Goal: Navigation & Orientation: Understand site structure

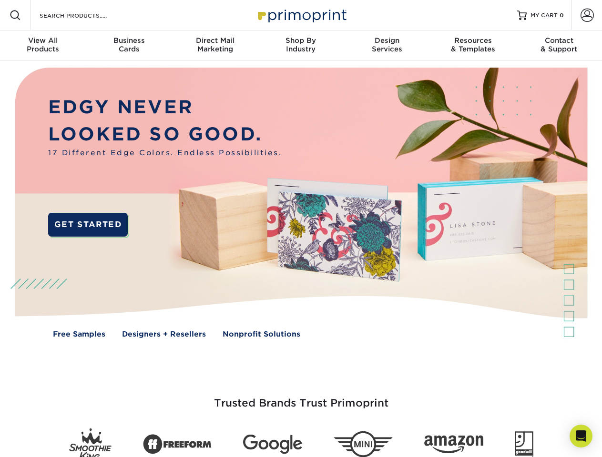
click at [301, 229] on img at bounding box center [301, 210] width 596 height 298
click at [15, 15] on span at bounding box center [15, 15] width 11 height 11
click at [587, 15] on span at bounding box center [586, 15] width 13 height 13
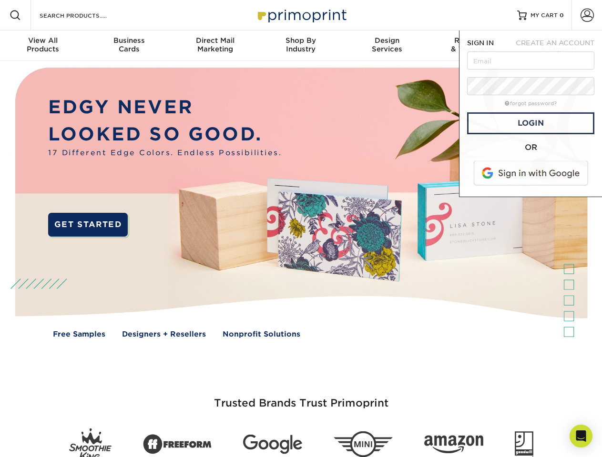
click at [43, 46] on div "View All Products" at bounding box center [43, 44] width 86 height 17
click at [129, 46] on div "Business Cards" at bounding box center [129, 44] width 86 height 17
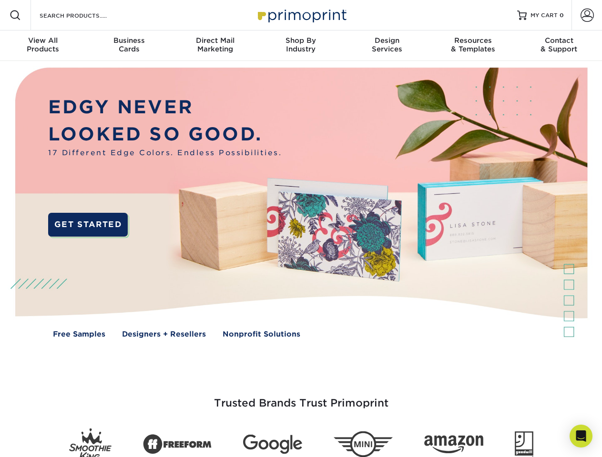
click at [215, 46] on div "Direct Mail Marketing" at bounding box center [215, 44] width 86 height 17
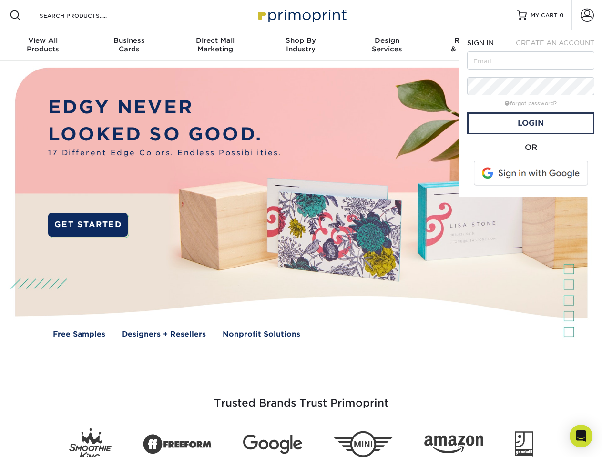
click at [301, 46] on div "Shop By Industry" at bounding box center [301, 44] width 86 height 17
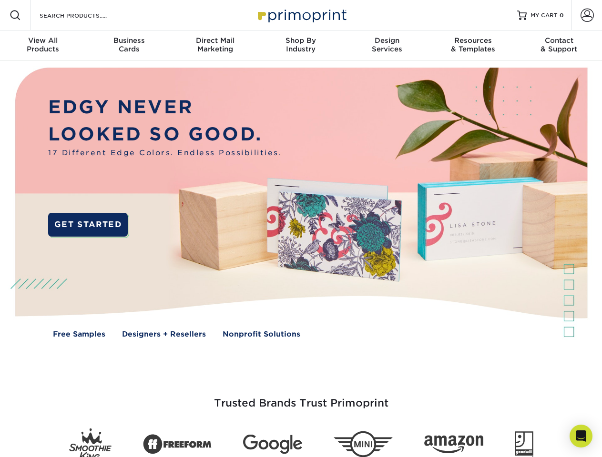
click at [387, 46] on div "Design Services" at bounding box center [387, 44] width 86 height 17
click at [473, 46] on span "SIGN IN" at bounding box center [480, 43] width 27 height 8
click at [559, 46] on div "Contact & Support" at bounding box center [559, 44] width 86 height 17
